Goal: Leave review/rating: Leave review/rating

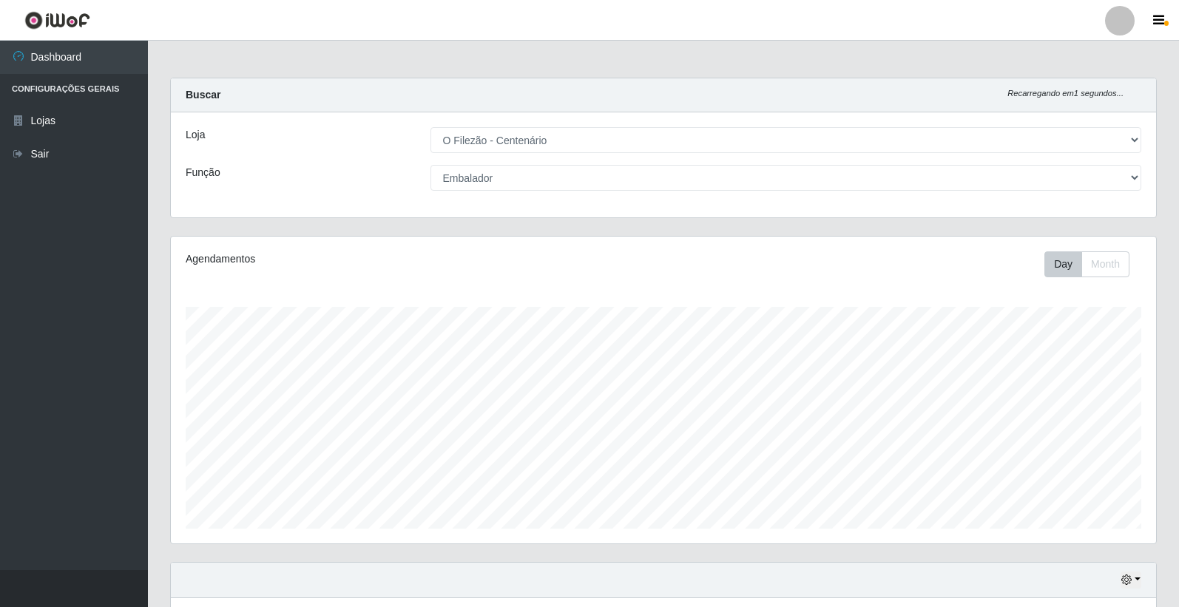
select select "203"
select select "1"
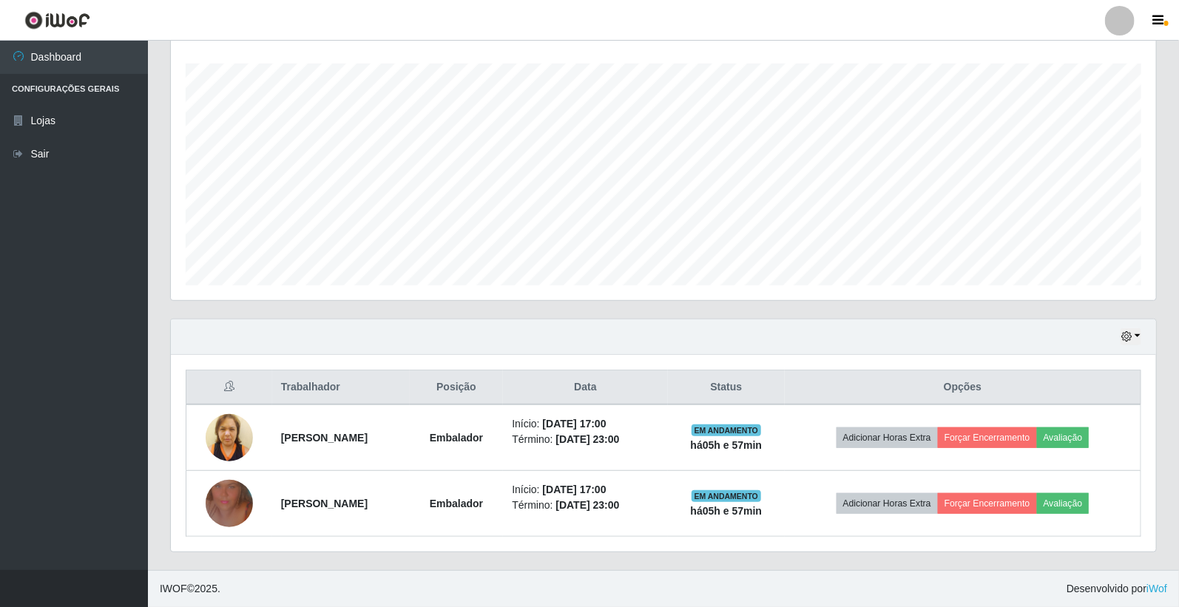
scroll to position [306, 985]
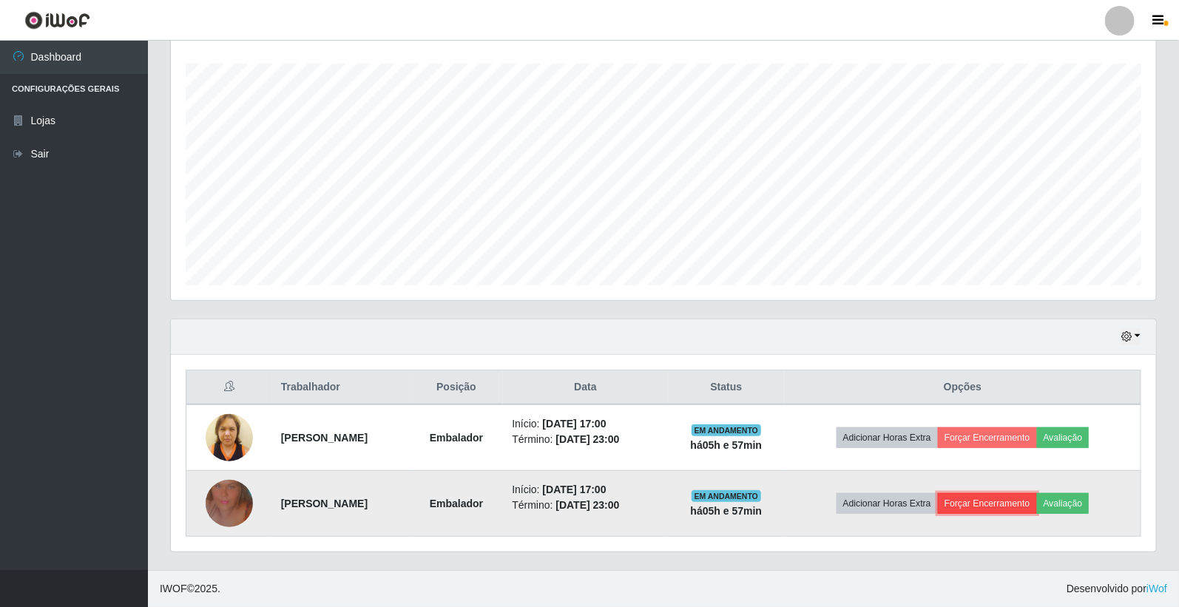
click at [1012, 500] on button "Forçar Encerramento" at bounding box center [987, 503] width 99 height 21
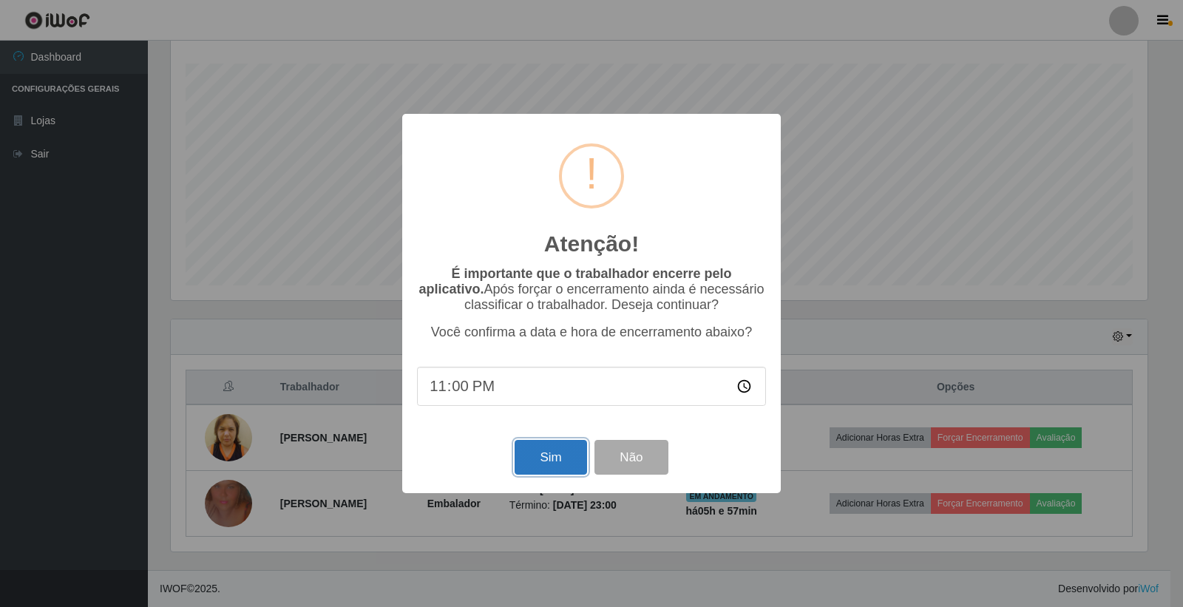
click at [549, 448] on button "Sim" at bounding box center [551, 457] width 72 height 35
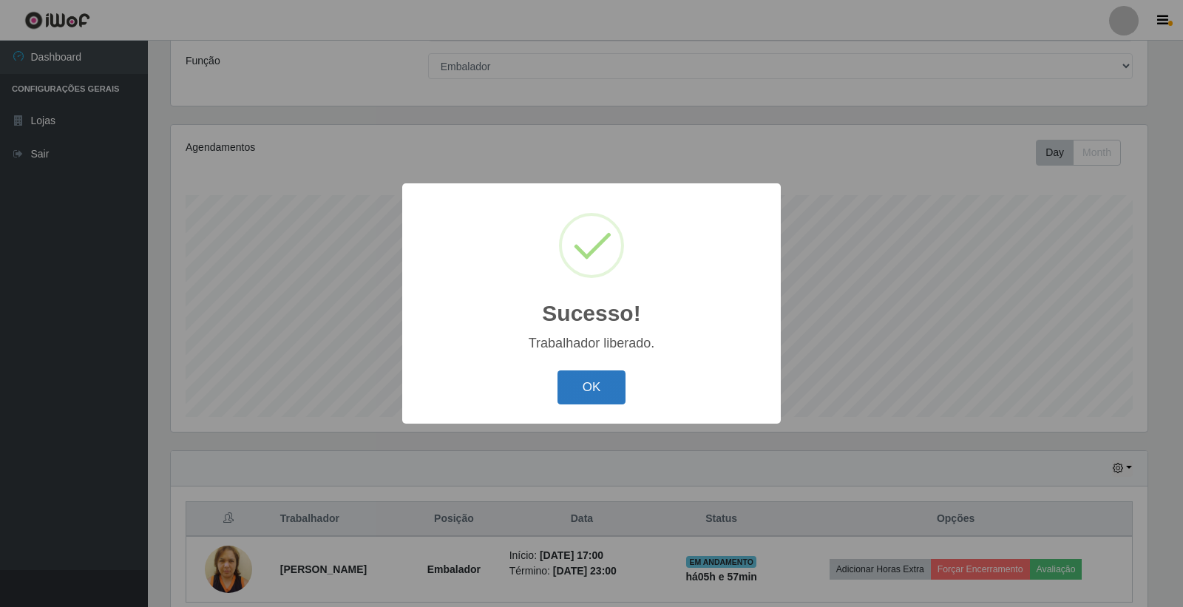
click at [574, 385] on button "OK" at bounding box center [592, 387] width 69 height 35
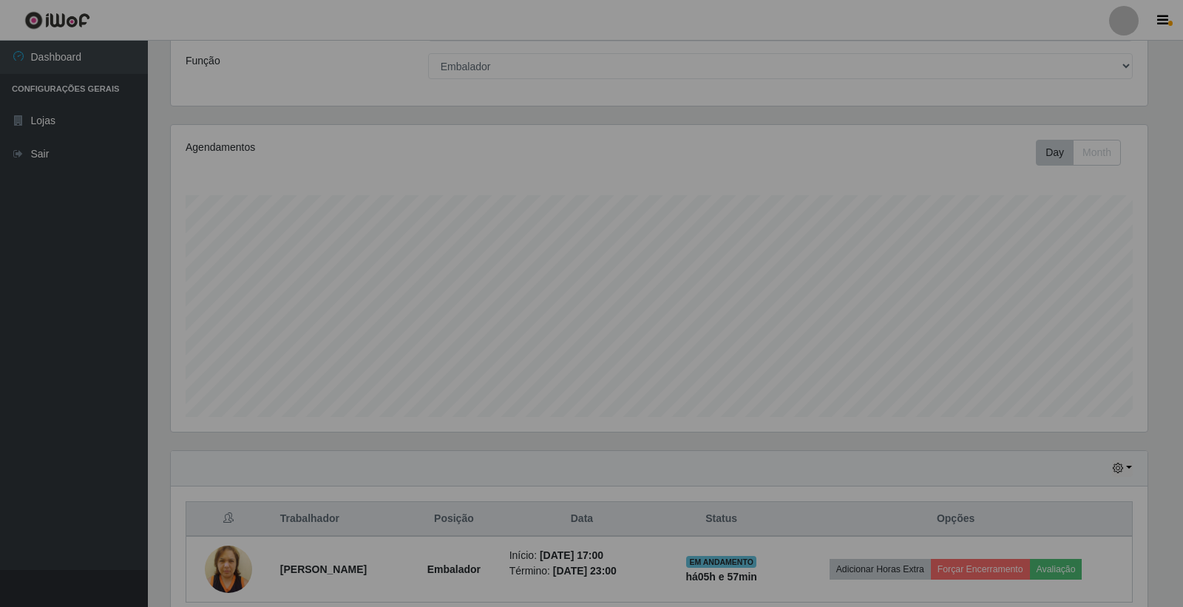
scroll to position [306, 985]
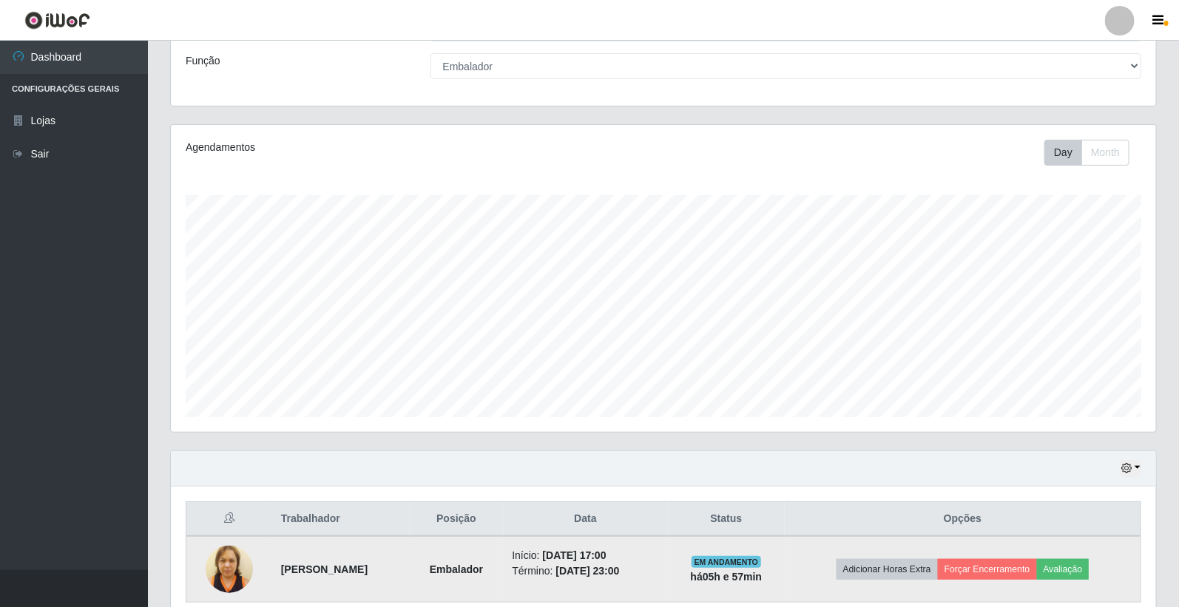
click at [1060, 558] on td "Adicionar Horas Extra Forçar Encerramento Avaliação" at bounding box center [963, 569] width 356 height 67
click at [1075, 582] on td "Adicionar Horas Extra Forçar Encerramento Avaliação" at bounding box center [963, 569] width 356 height 67
click at [1076, 574] on button "Avaliação" at bounding box center [1063, 569] width 53 height 21
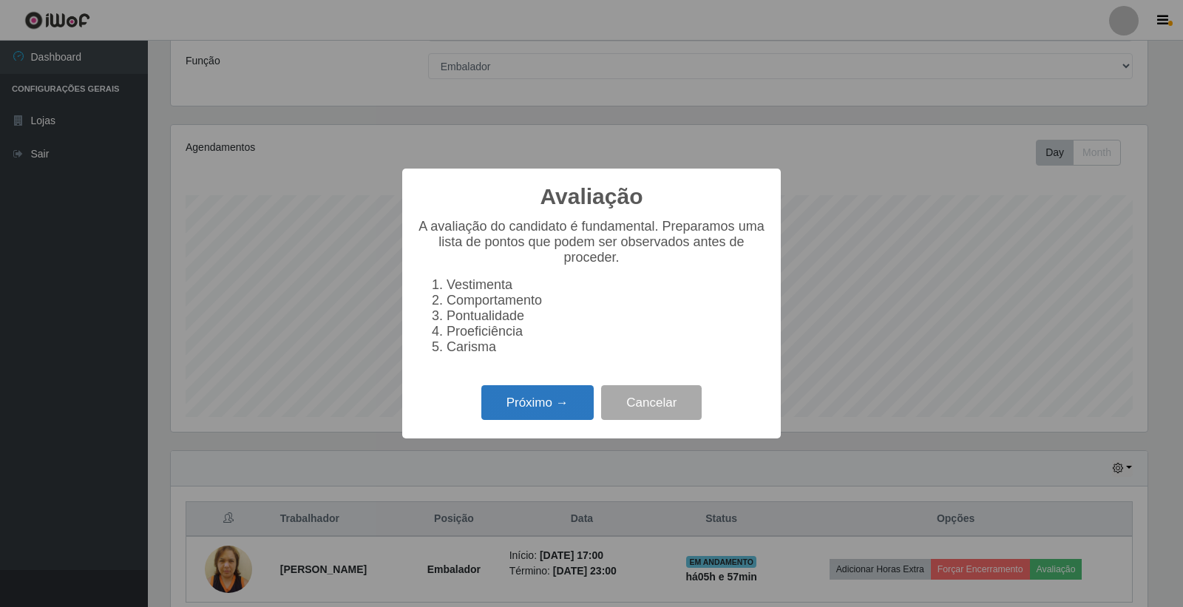
click at [551, 397] on button "Próximo →" at bounding box center [537, 402] width 112 height 35
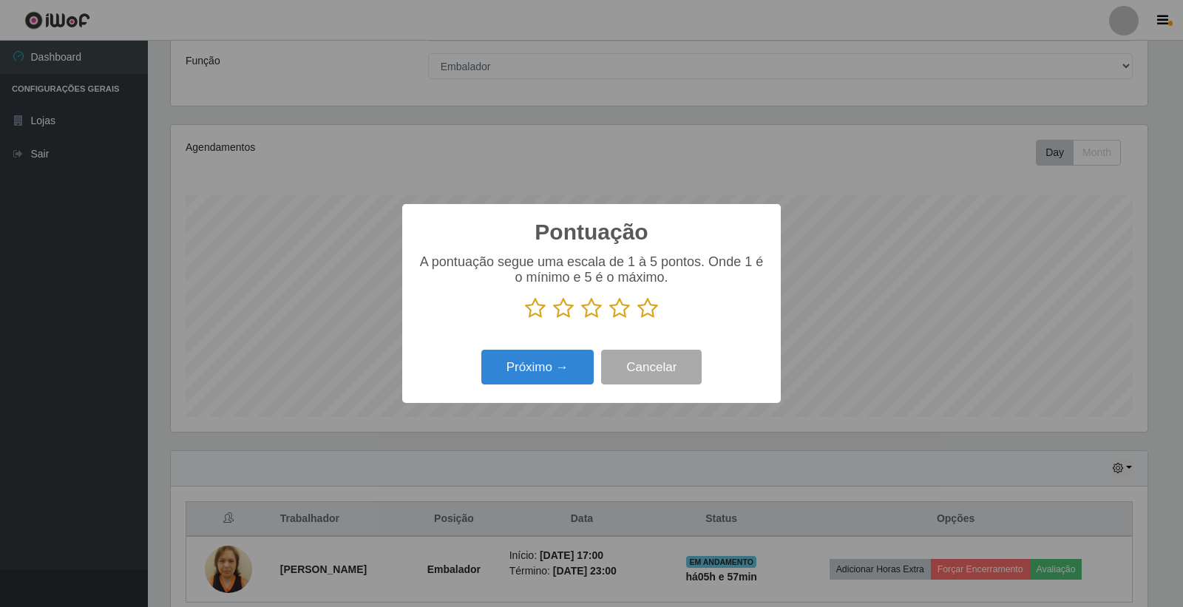
scroll to position [739158, 738488]
click at [638, 308] on icon at bounding box center [647, 308] width 21 height 22
click at [637, 319] on input "radio" at bounding box center [637, 319] width 0 height 0
click at [516, 374] on button "Próximo →" at bounding box center [537, 367] width 112 height 35
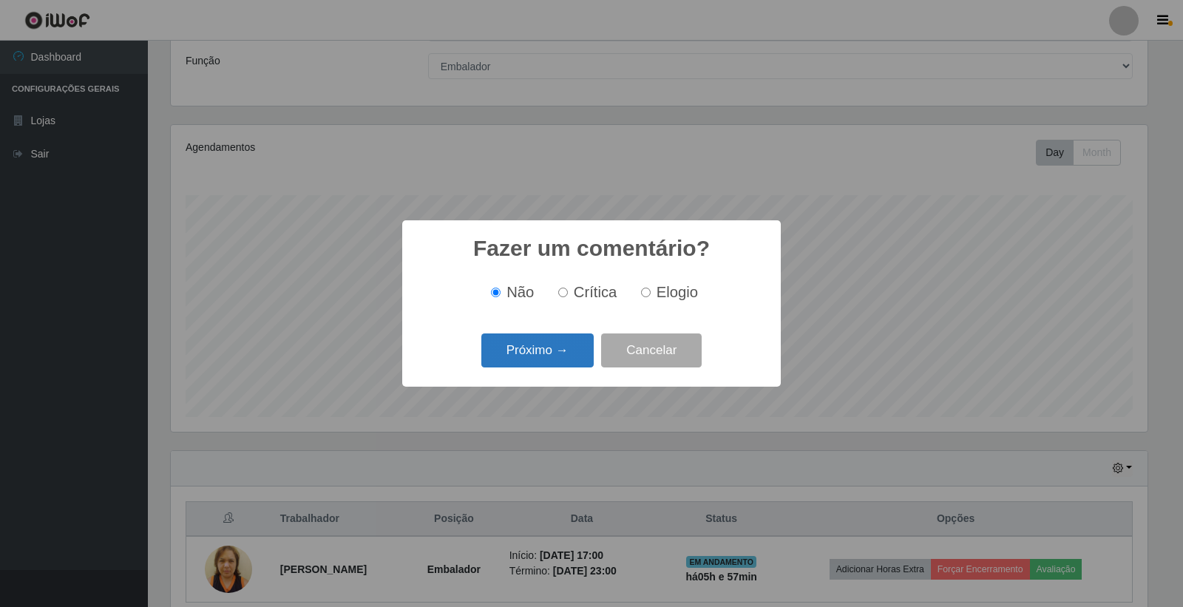
click at [535, 356] on button "Próximo →" at bounding box center [537, 350] width 112 height 35
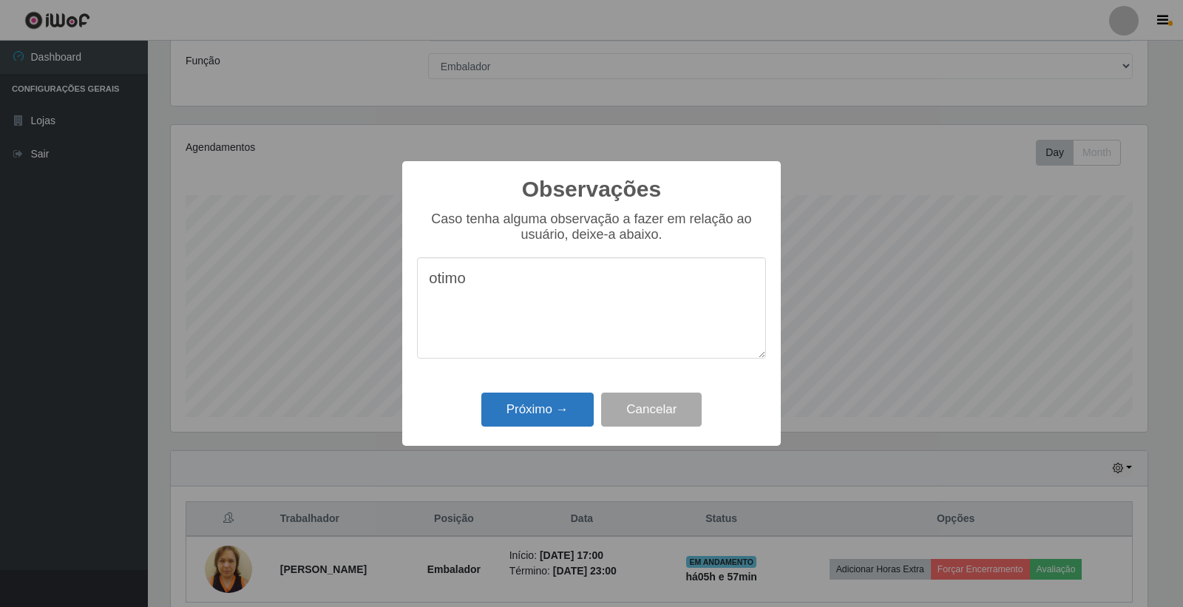
type textarea "otimo"
click at [535, 424] on button "Próximo →" at bounding box center [537, 410] width 112 height 35
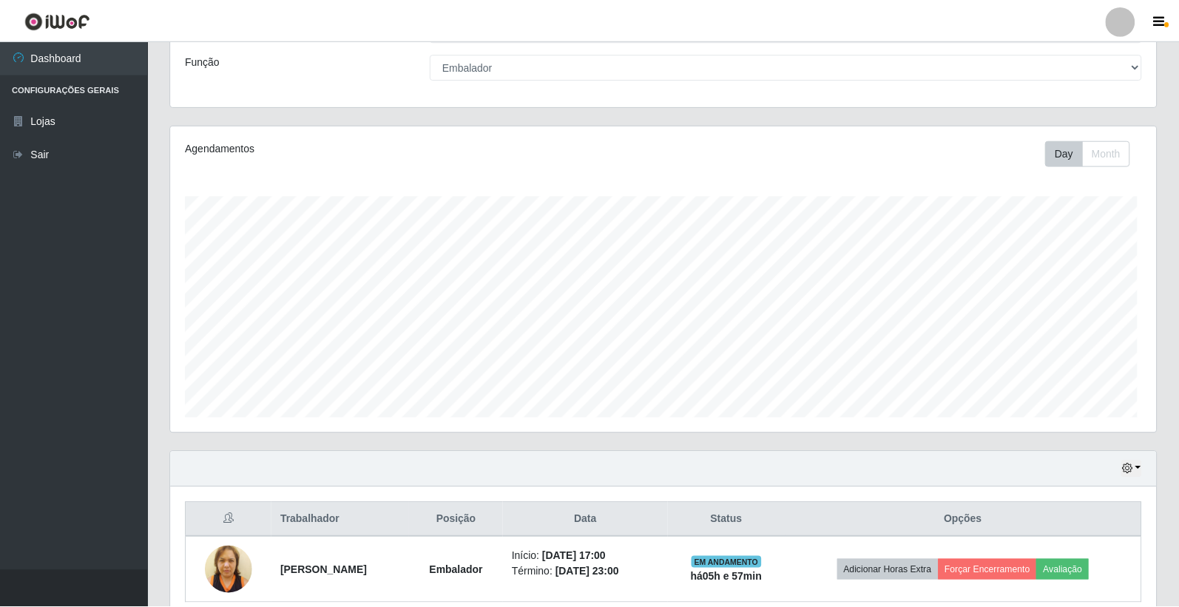
scroll to position [306, 985]
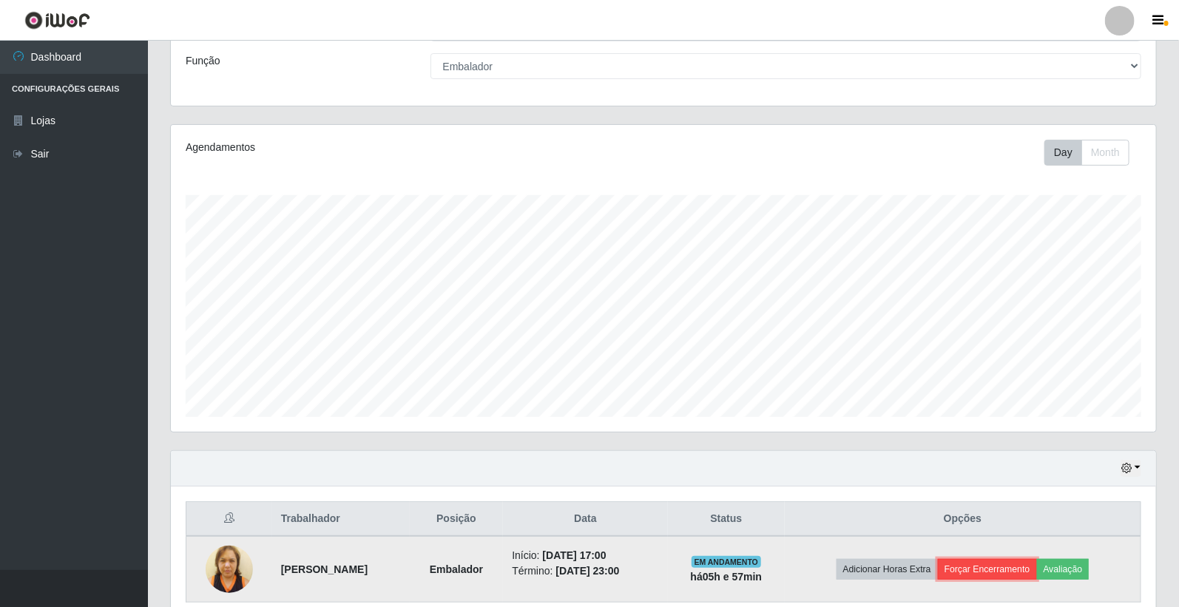
click at [1032, 574] on button "Forçar Encerramento" at bounding box center [987, 569] width 99 height 21
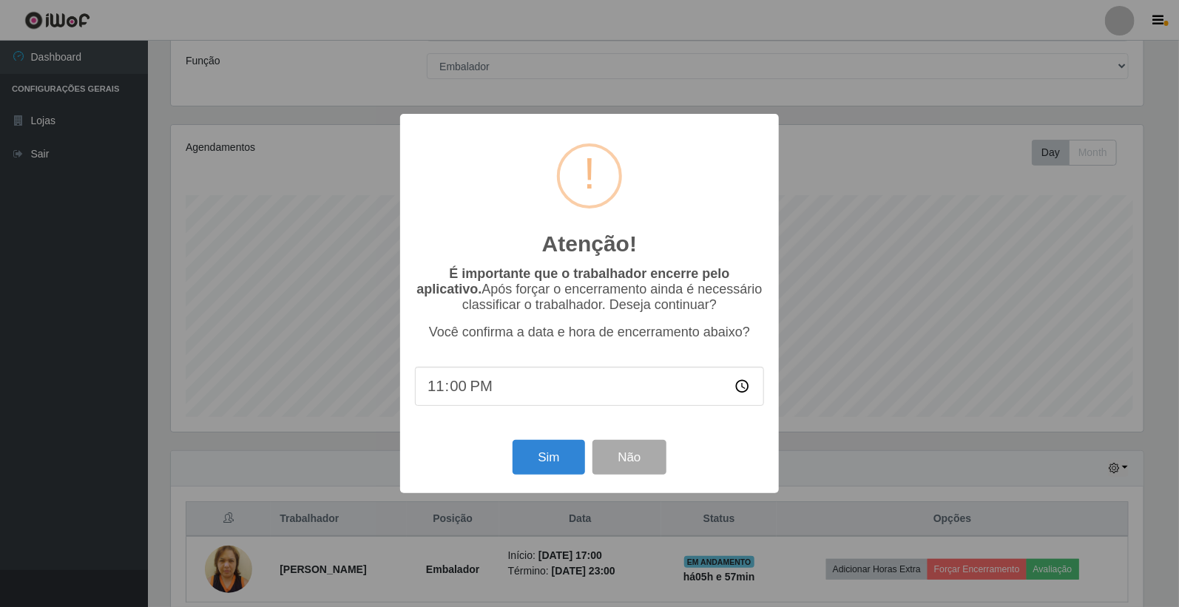
scroll to position [306, 976]
click at [531, 467] on button "Sim" at bounding box center [551, 457] width 72 height 35
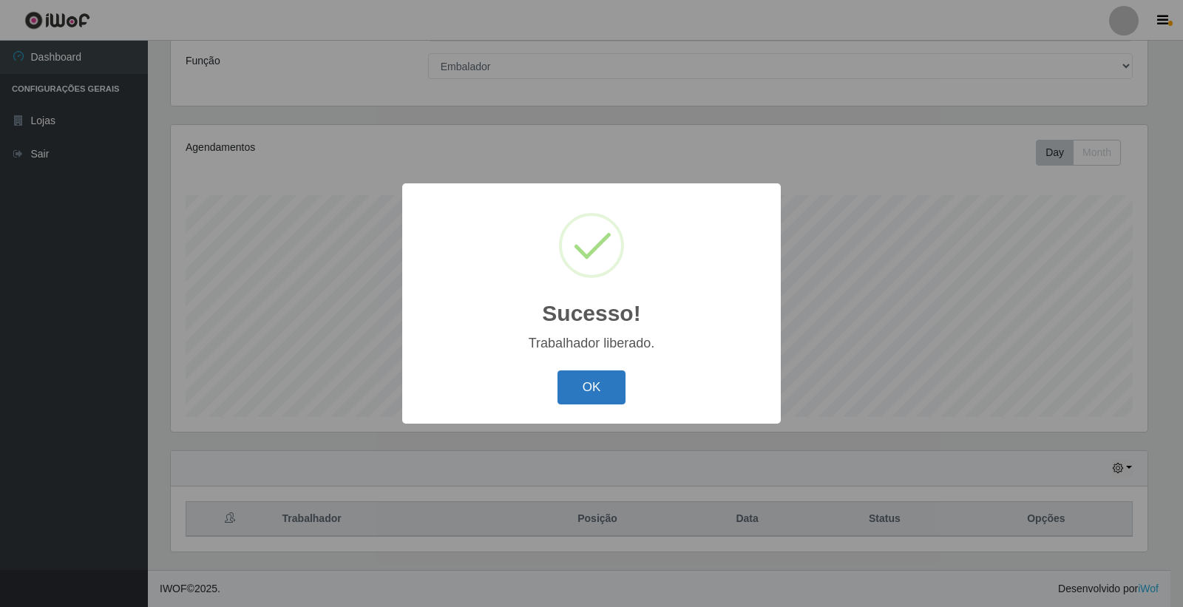
click at [566, 393] on button "OK" at bounding box center [592, 387] width 69 height 35
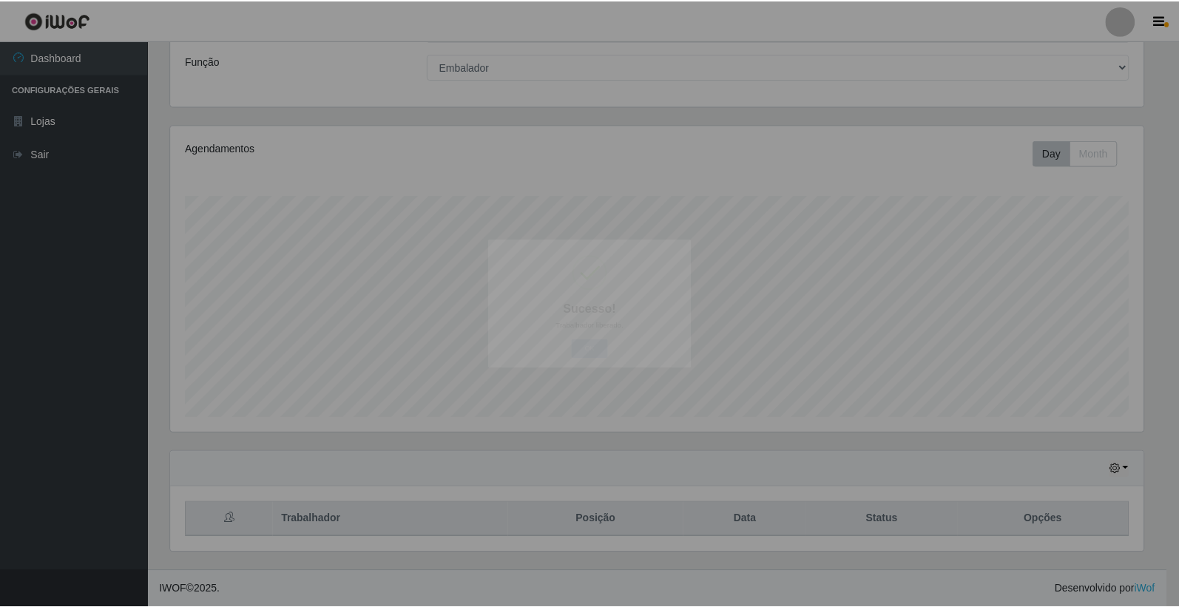
scroll to position [306, 985]
